Goal: Use online tool/utility: Utilize a website feature to perform a specific function

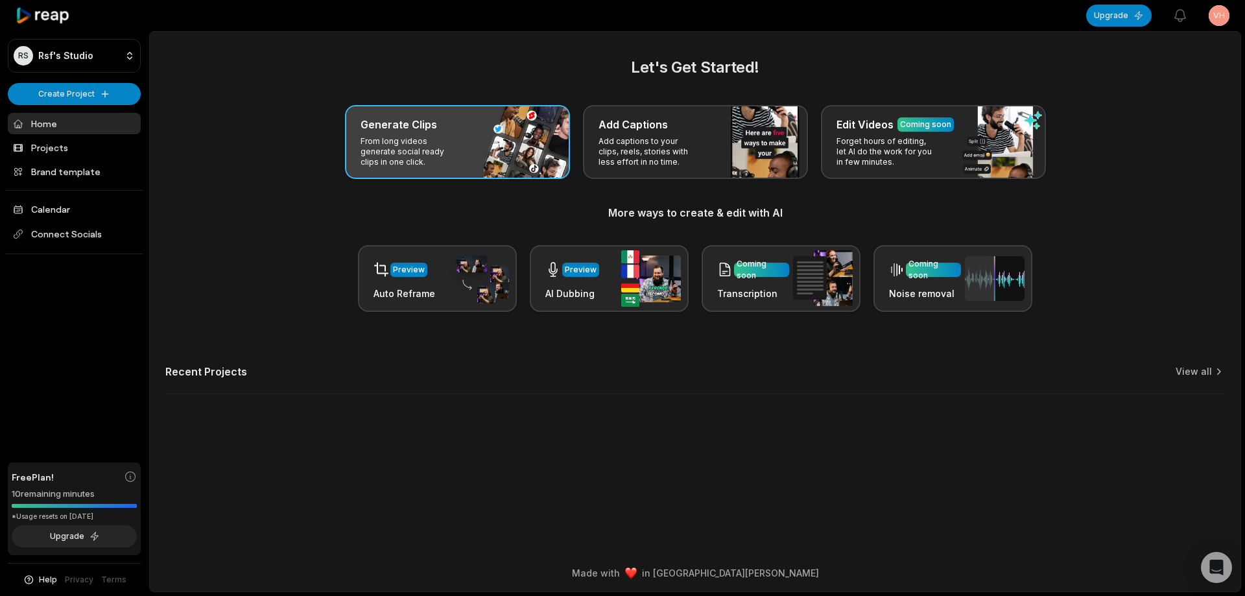
click at [503, 155] on div "Generate Clips From long videos generate social ready clips in one click." at bounding box center [457, 142] width 225 height 74
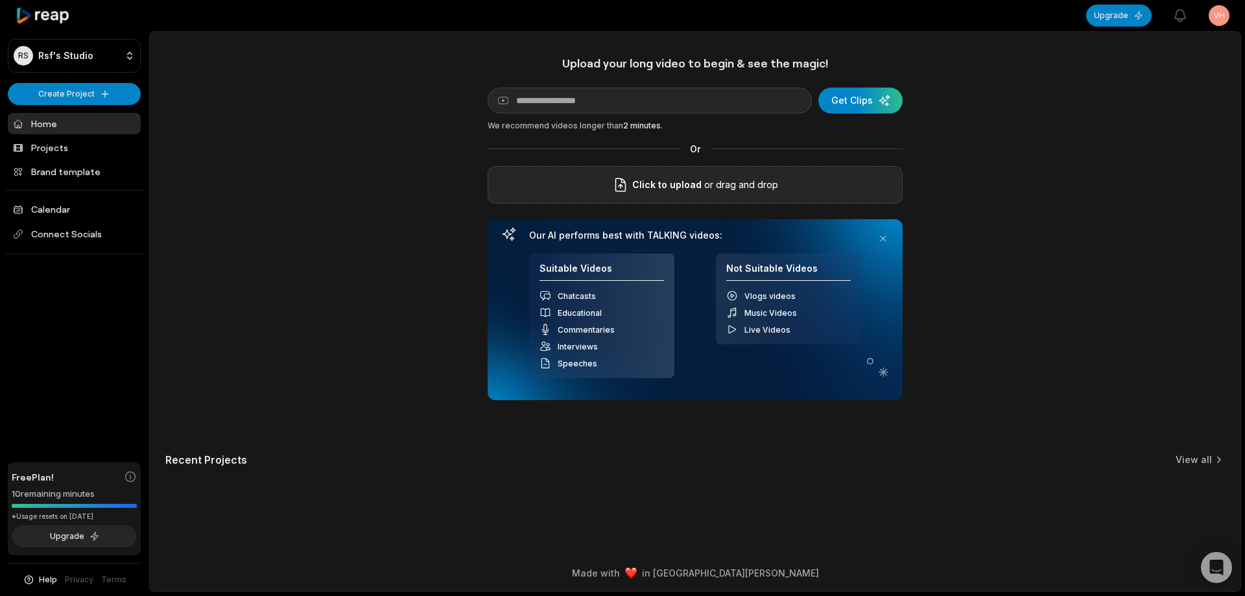
click at [726, 185] on p "or drag and drop" at bounding box center [740, 185] width 77 height 16
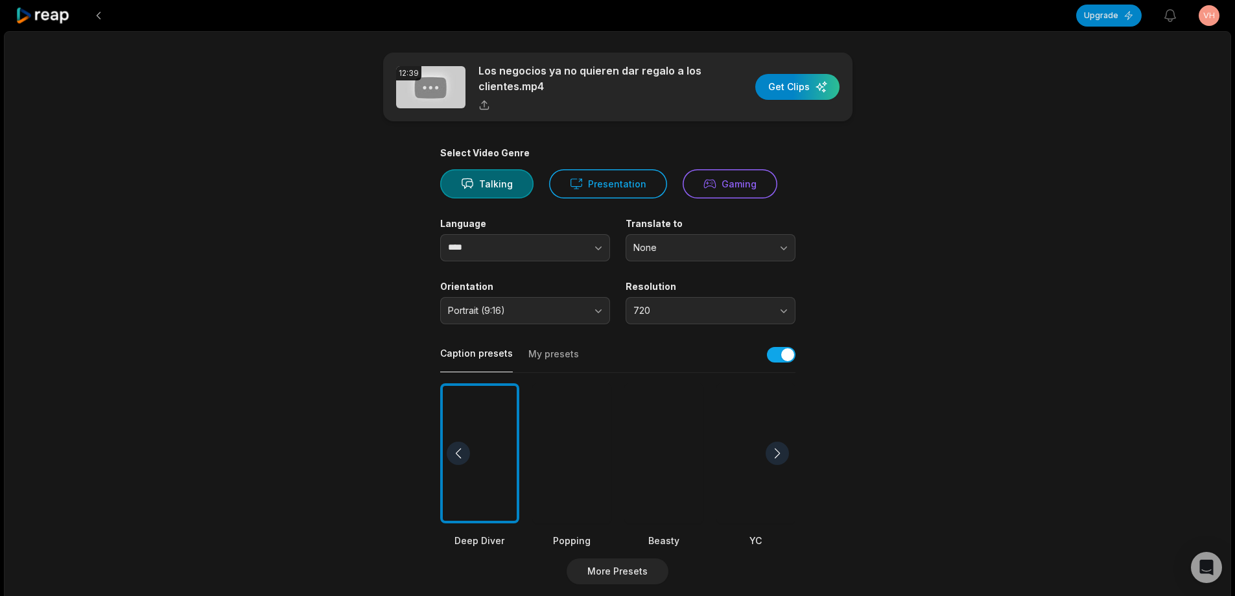
click at [659, 440] on div at bounding box center [663, 453] width 79 height 141
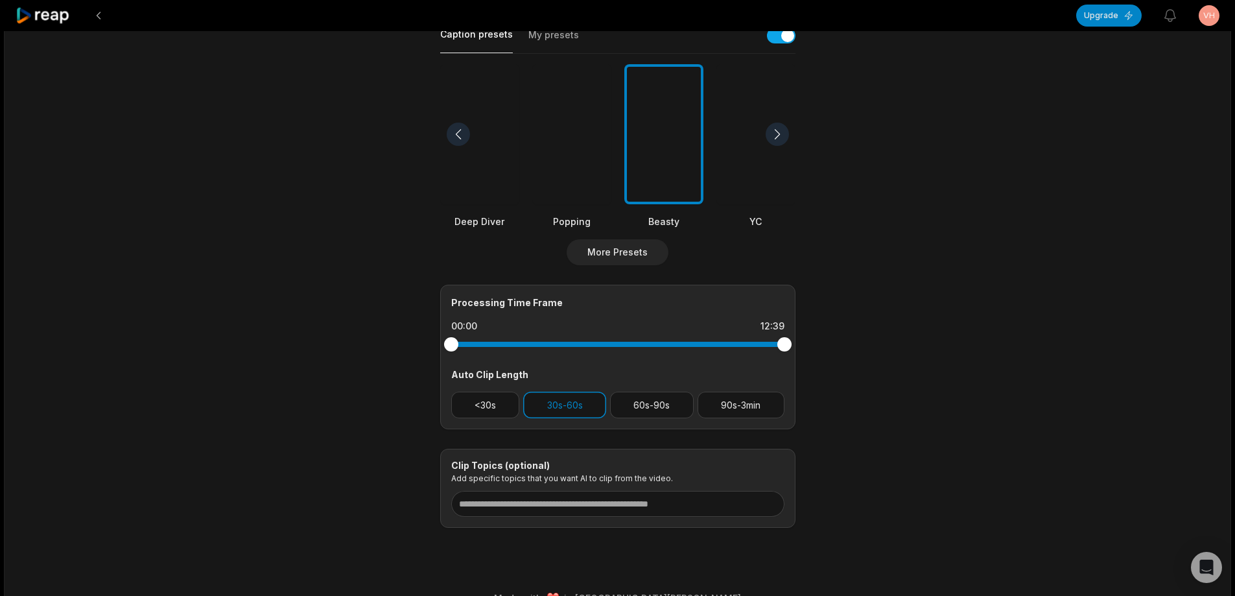
scroll to position [324, 0]
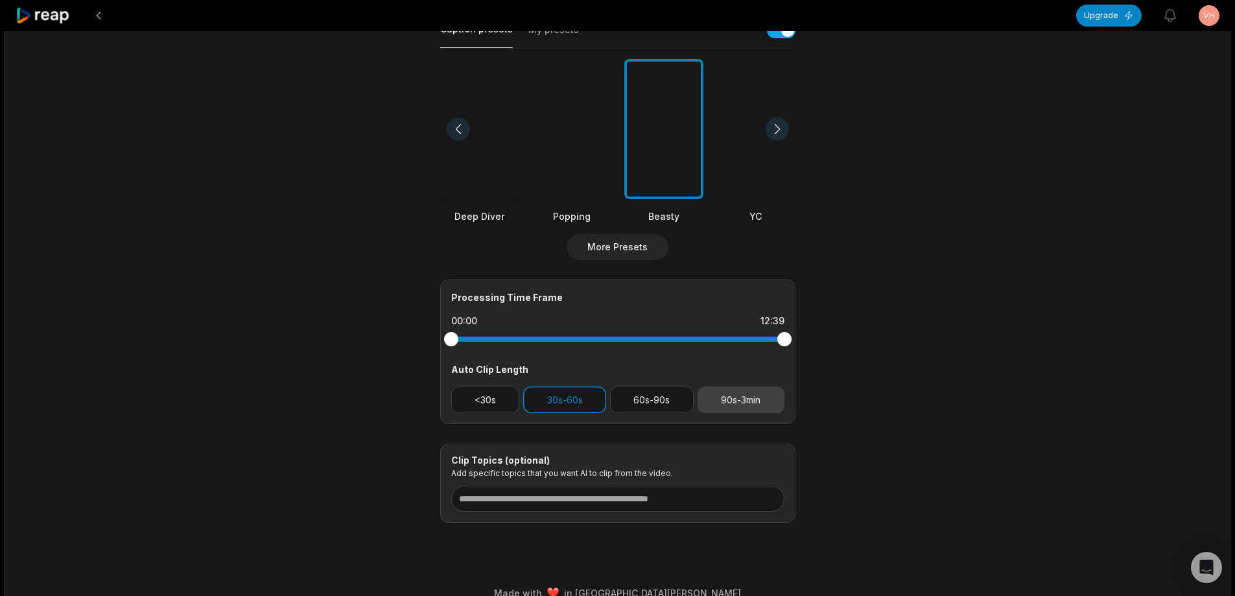
click at [747, 406] on button "90s-3min" at bounding box center [741, 399] width 87 height 27
click at [591, 409] on button "30s-60s" at bounding box center [564, 399] width 83 height 27
drag, startPoint x: 778, startPoint y: 340, endPoint x: 714, endPoint y: 328, distance: 65.2
click at [714, 328] on div at bounding box center [617, 338] width 333 height 23
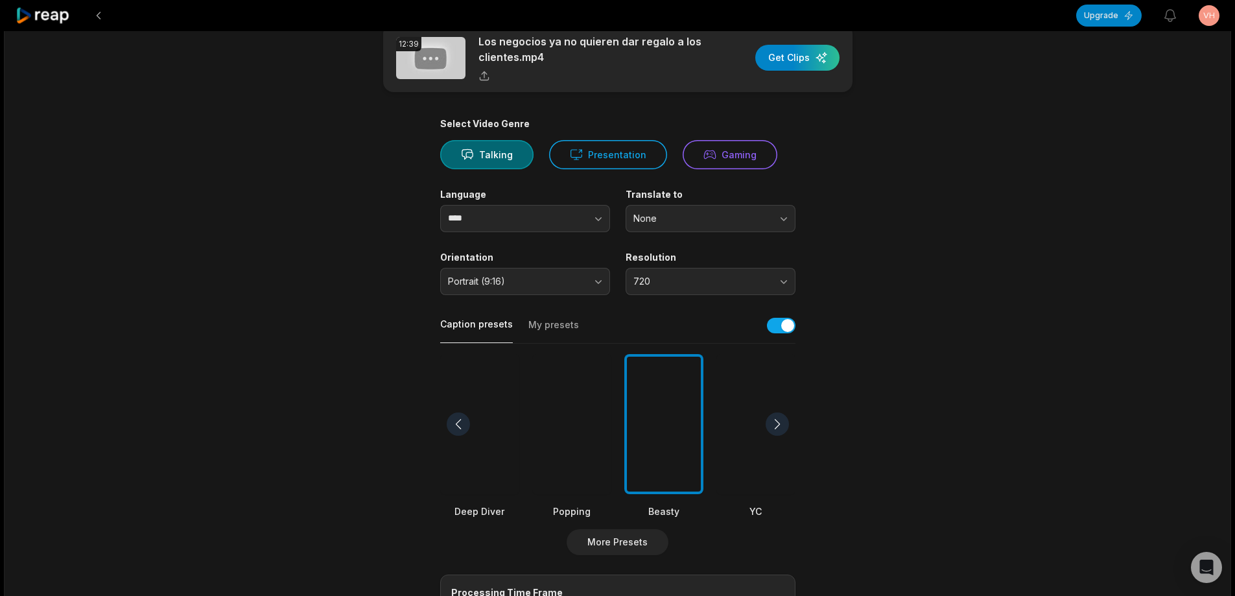
scroll to position [0, 0]
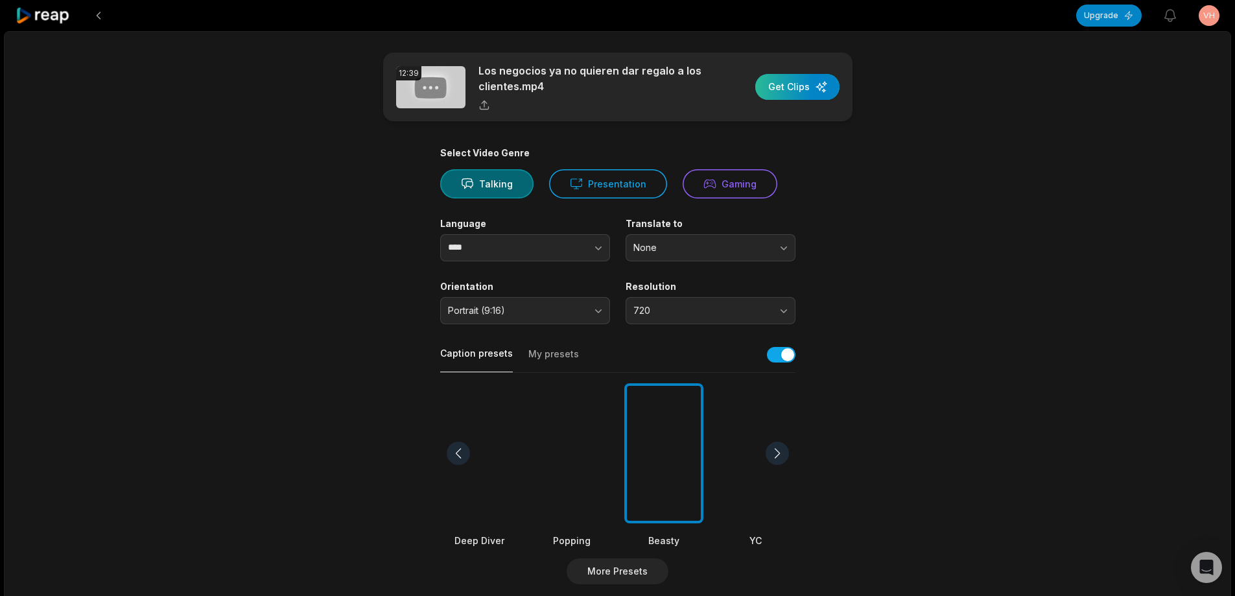
click at [796, 85] on div "button" at bounding box center [797, 87] width 84 height 26
